Goal: Transaction & Acquisition: Purchase product/service

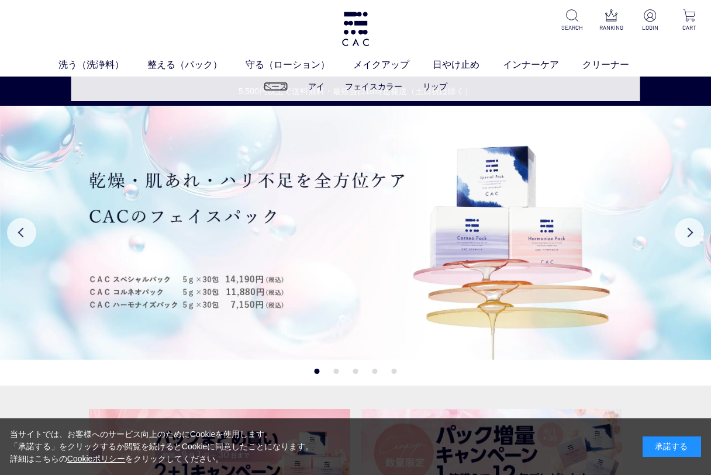
click at [277, 85] on link "ベース" at bounding box center [275, 86] width 25 height 9
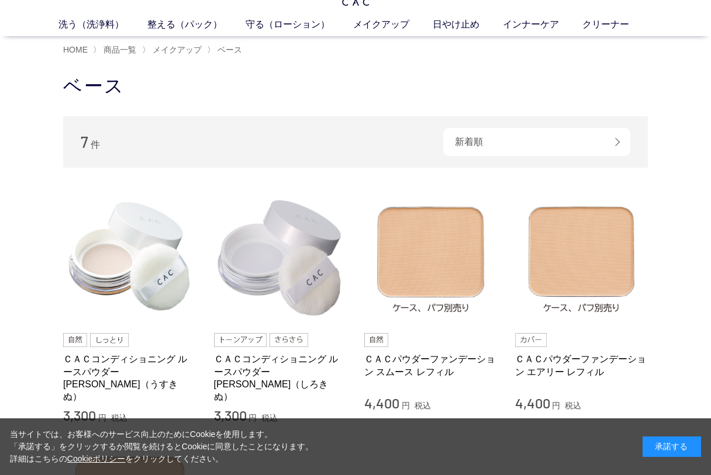
scroll to position [58, 0]
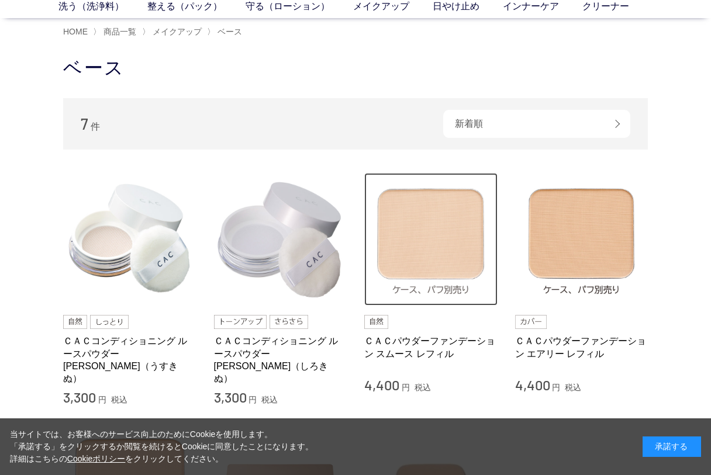
click at [436, 262] on img at bounding box center [430, 239] width 133 height 133
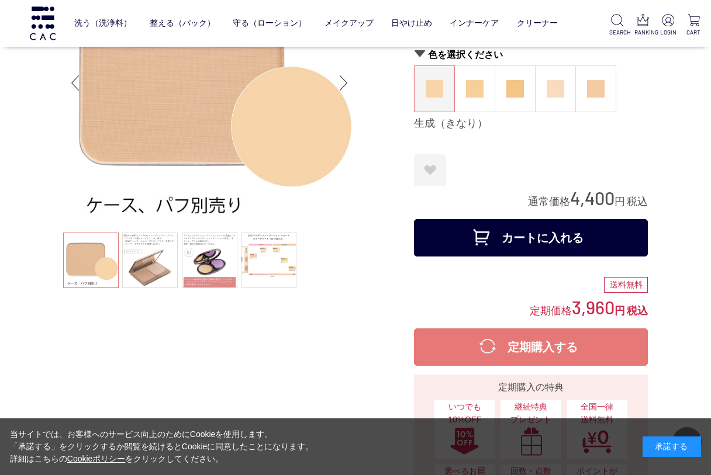
scroll to position [117, 0]
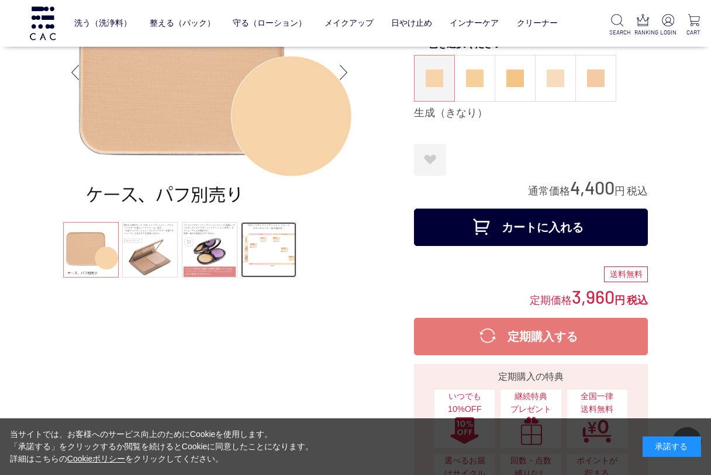
click at [260, 255] on link at bounding box center [269, 250] width 56 height 56
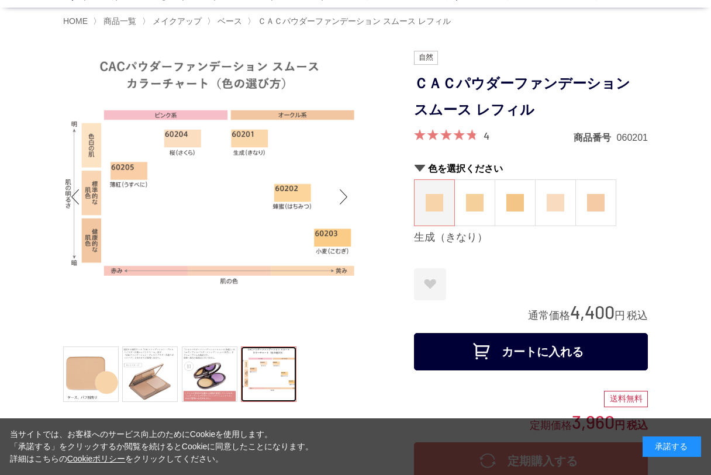
scroll to position [0, 0]
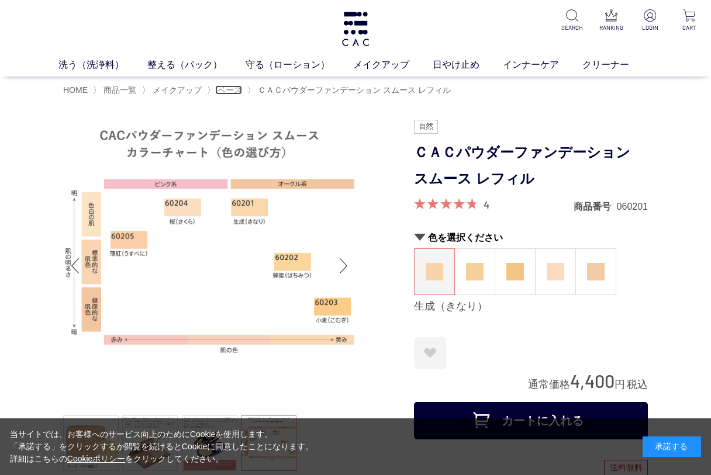
drag, startPoint x: 233, startPoint y: 89, endPoint x: 239, endPoint y: 92, distance: 6.5
click at [234, 89] on span "ベース" at bounding box center [230, 89] width 25 height 9
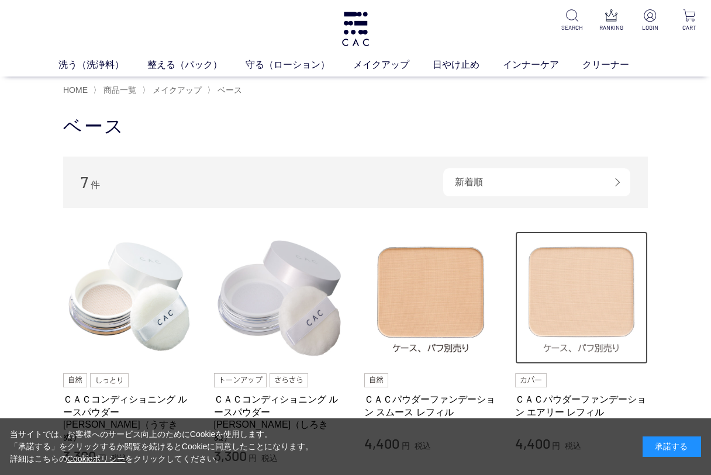
click at [565, 289] on img at bounding box center [581, 298] width 133 height 133
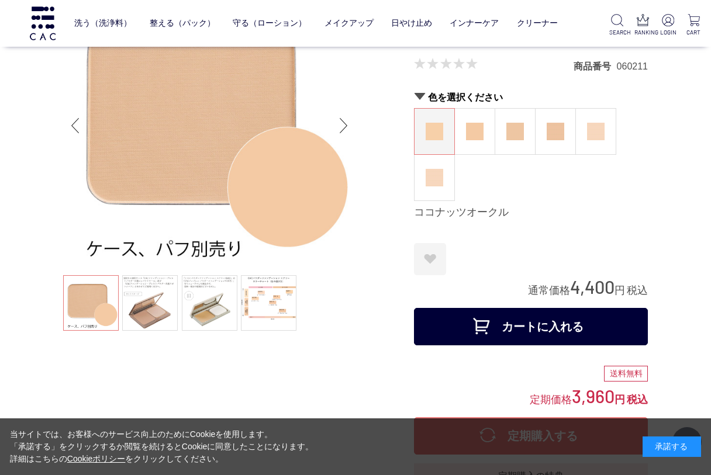
scroll to position [175, 0]
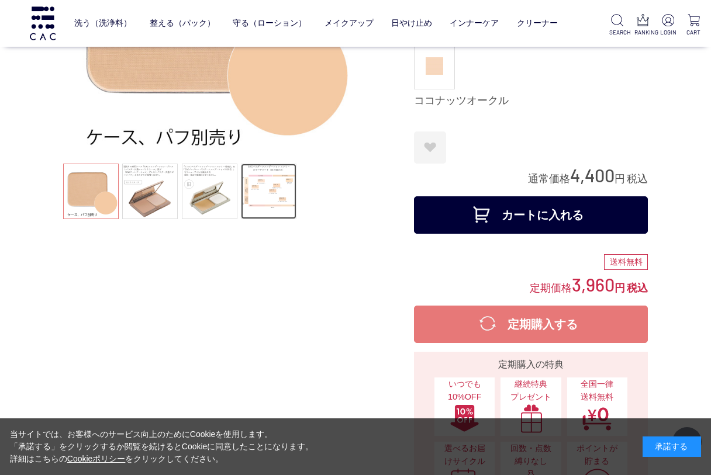
click at [263, 197] on link at bounding box center [269, 192] width 56 height 56
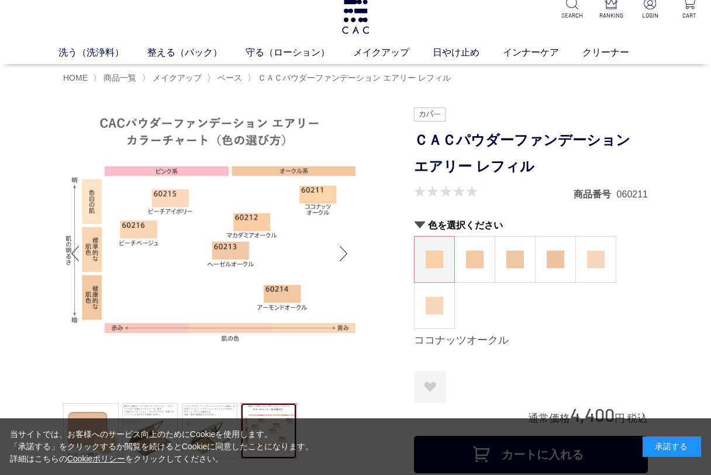
scroll to position [0, 0]
